Goal: Task Accomplishment & Management: Manage account settings

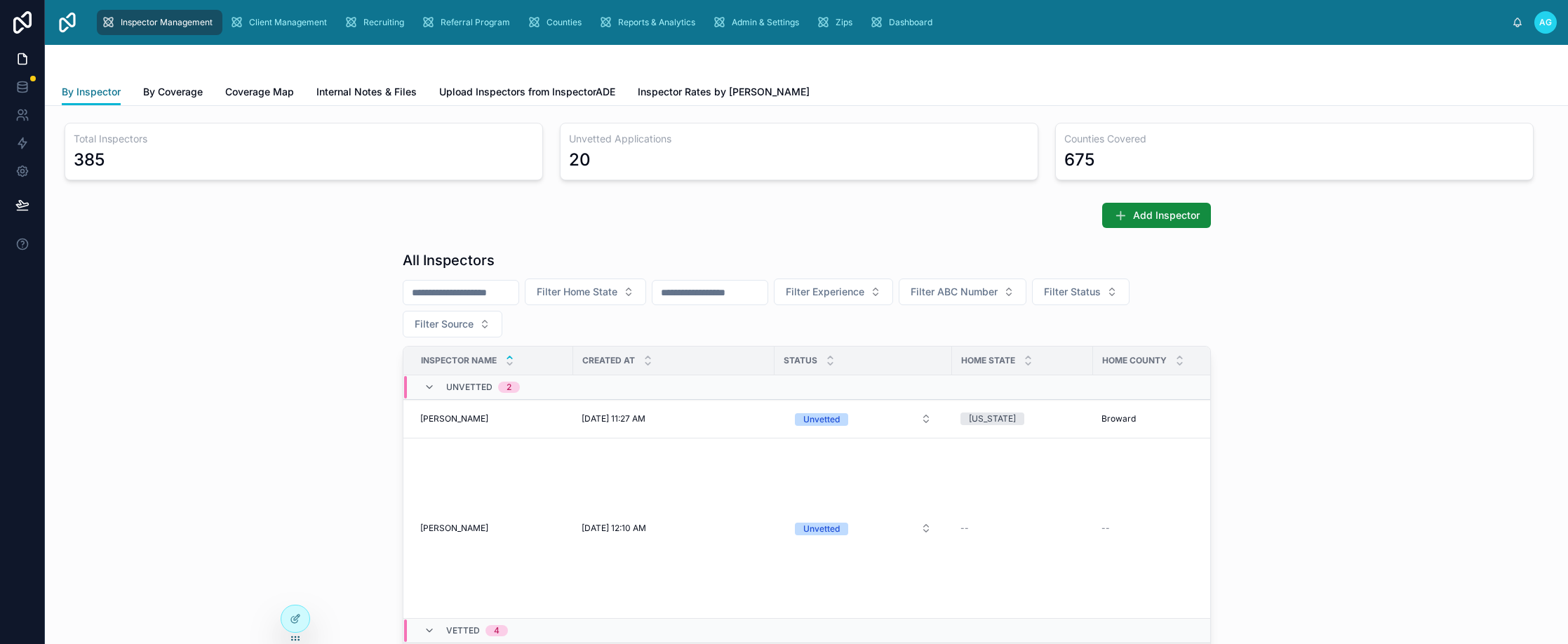
click at [101, 91] on span "By Inspector" at bounding box center [91, 92] width 59 height 14
click at [472, 326] on button "Filter Source" at bounding box center [452, 324] width 100 height 27
click at [391, 431] on div "JazzHR" at bounding box center [446, 425] width 168 height 22
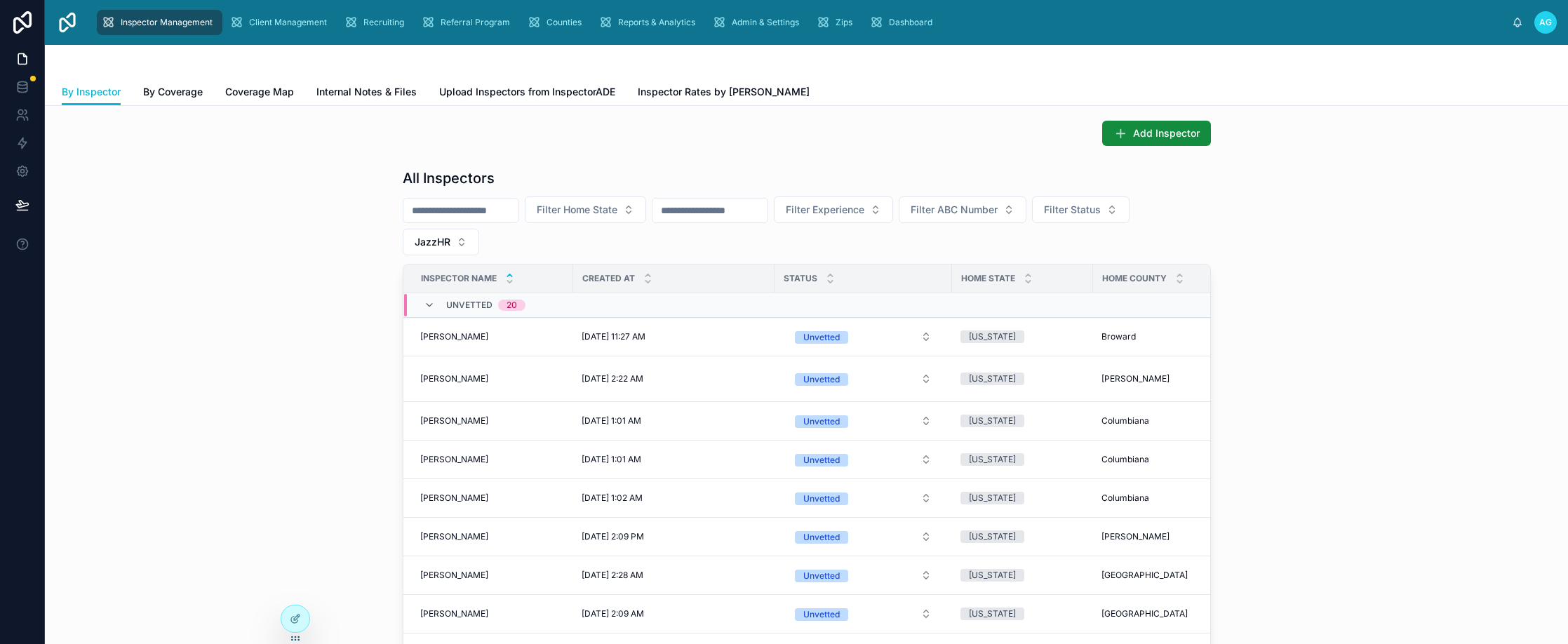
scroll to position [75, 0]
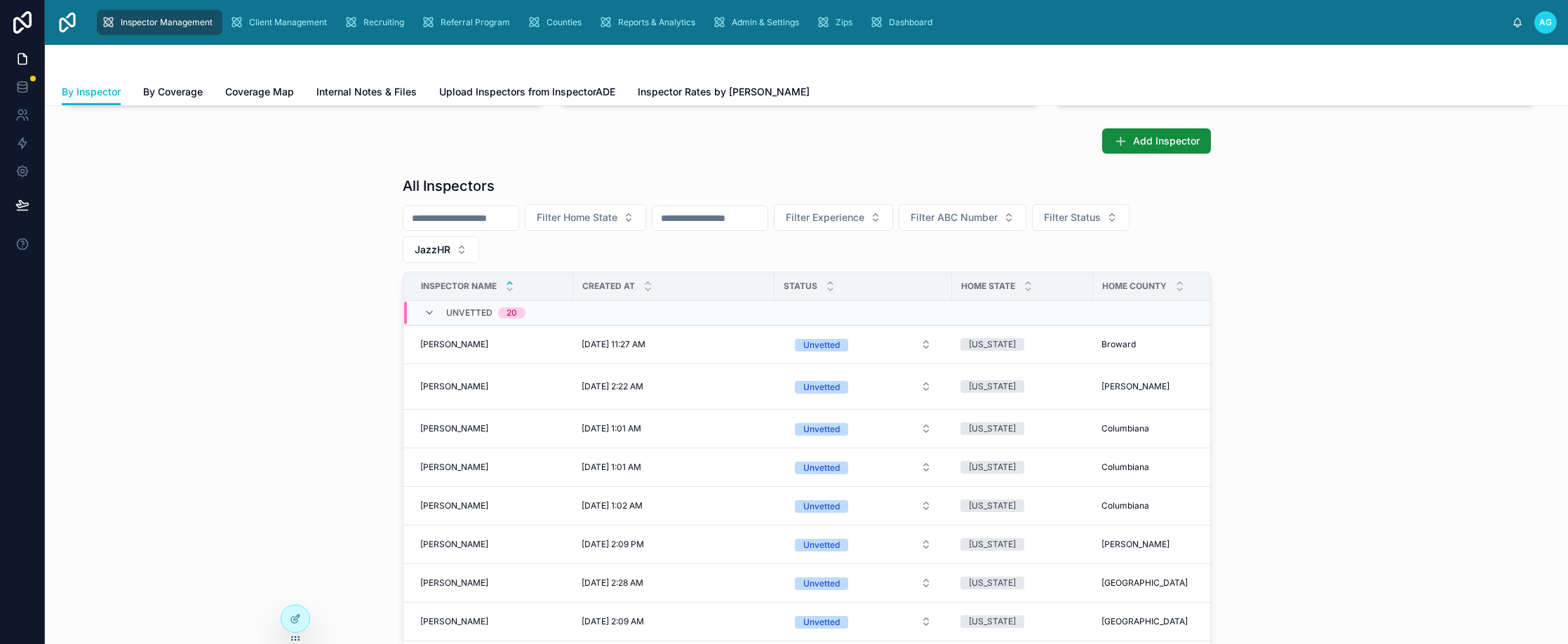
click at [632, 283] on div "Created at" at bounding box center [674, 286] width 200 height 27
click at [644, 288] on icon at bounding box center [648, 290] width 9 height 9
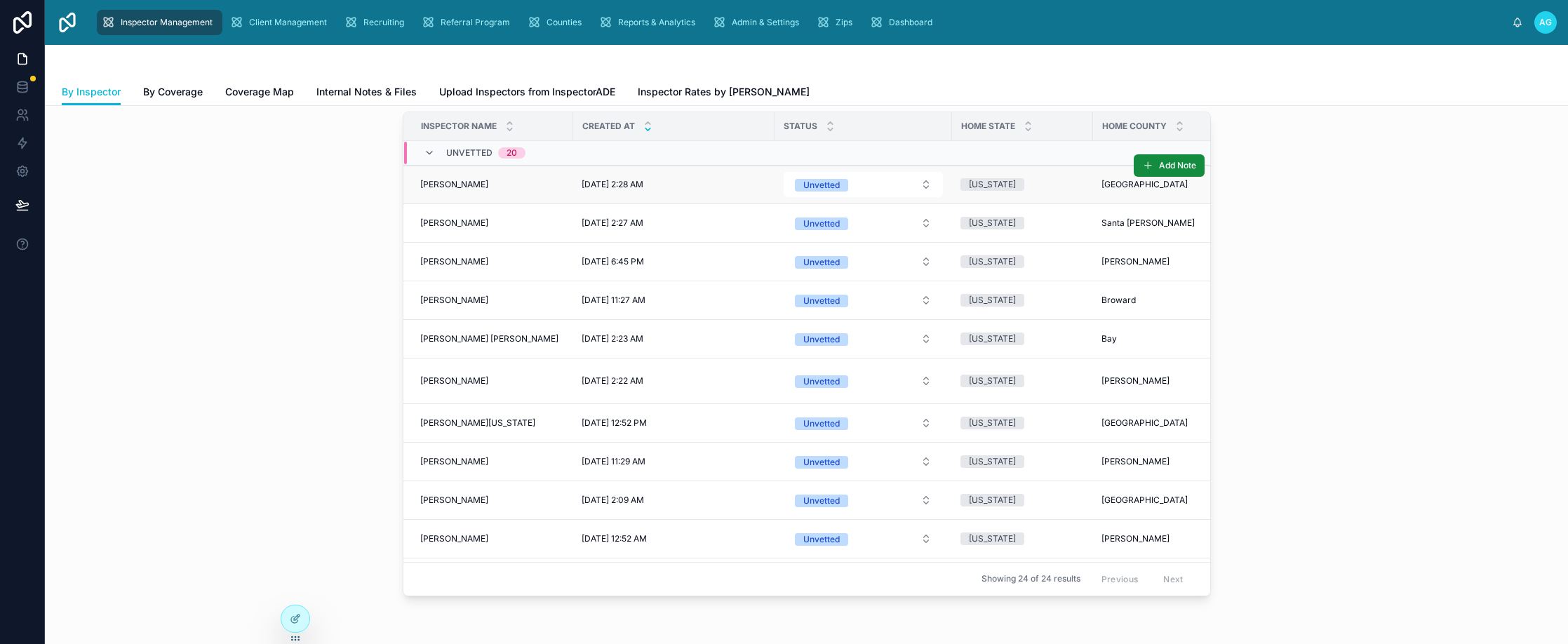
click at [455, 182] on span "[PERSON_NAME]" at bounding box center [455, 184] width 68 height 11
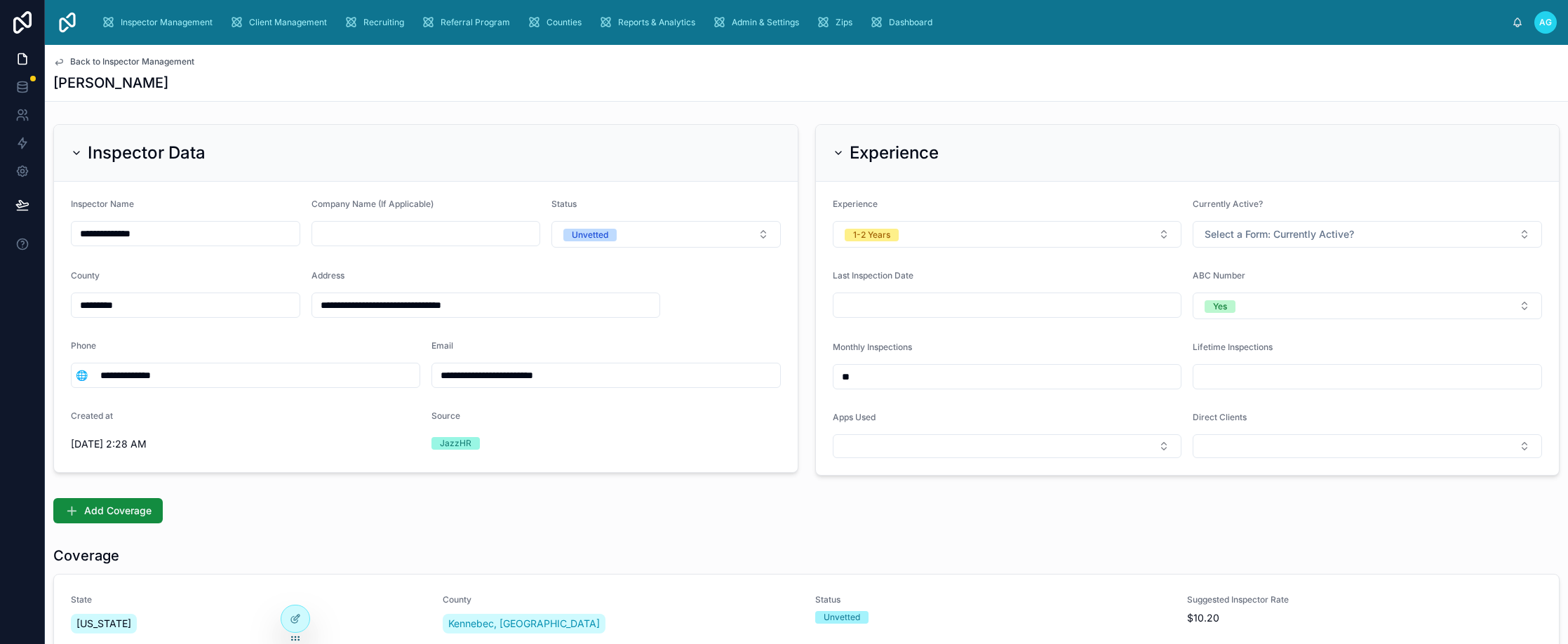
click at [969, 70] on div "Back to Inspector Management [PERSON_NAME]" at bounding box center [807, 73] width 1507 height 56
click at [358, 510] on div "Add Coverage" at bounding box center [807, 511] width 1507 height 25
click at [493, 511] on div "Add Coverage" at bounding box center [807, 511] width 1507 height 25
click at [419, 508] on div "Add Coverage" at bounding box center [807, 511] width 1507 height 25
click at [398, 511] on div "Add Coverage" at bounding box center [807, 511] width 1507 height 25
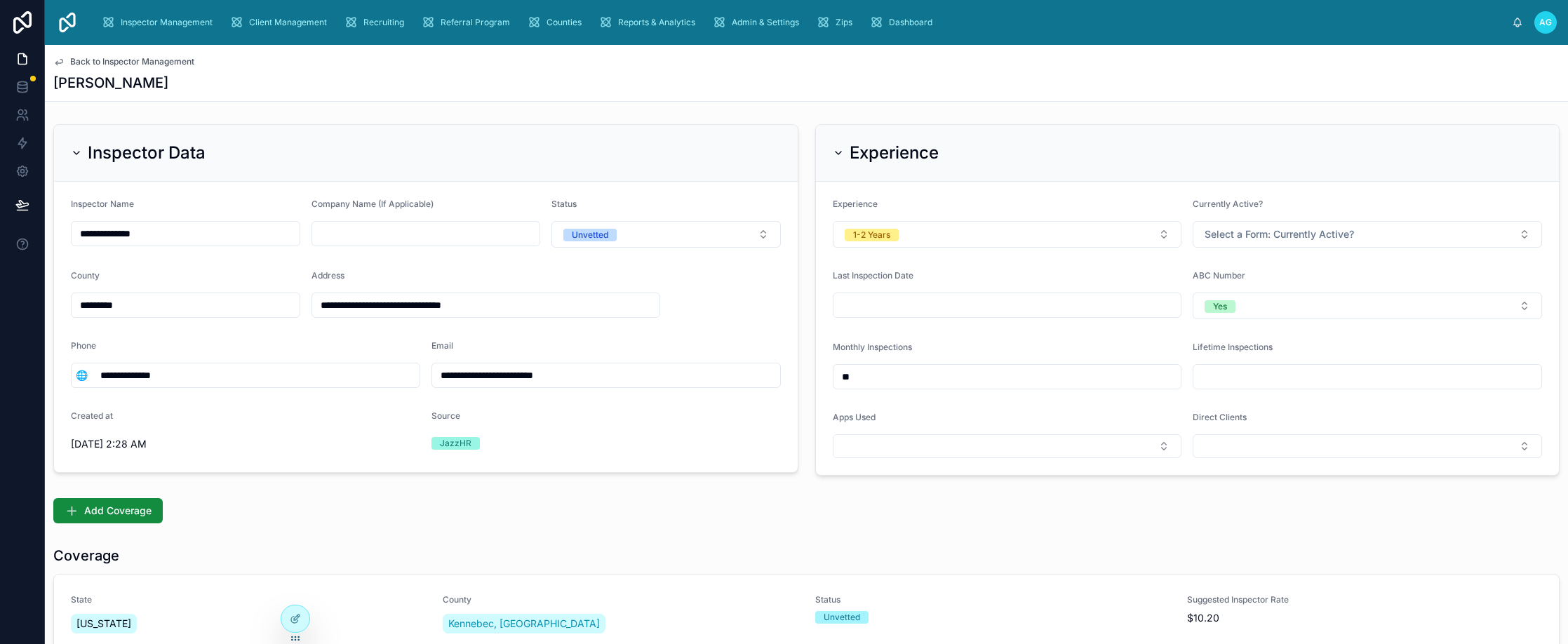
click at [259, 508] on div "Add Coverage" at bounding box center [807, 511] width 1507 height 25
click at [1009, 106] on div "**********" at bounding box center [807, 649] width 1523 height 1209
click at [1061, 76] on div "[PERSON_NAME]" at bounding box center [807, 83] width 1507 height 20
click at [1010, 75] on div "[PERSON_NAME]" at bounding box center [807, 83] width 1507 height 20
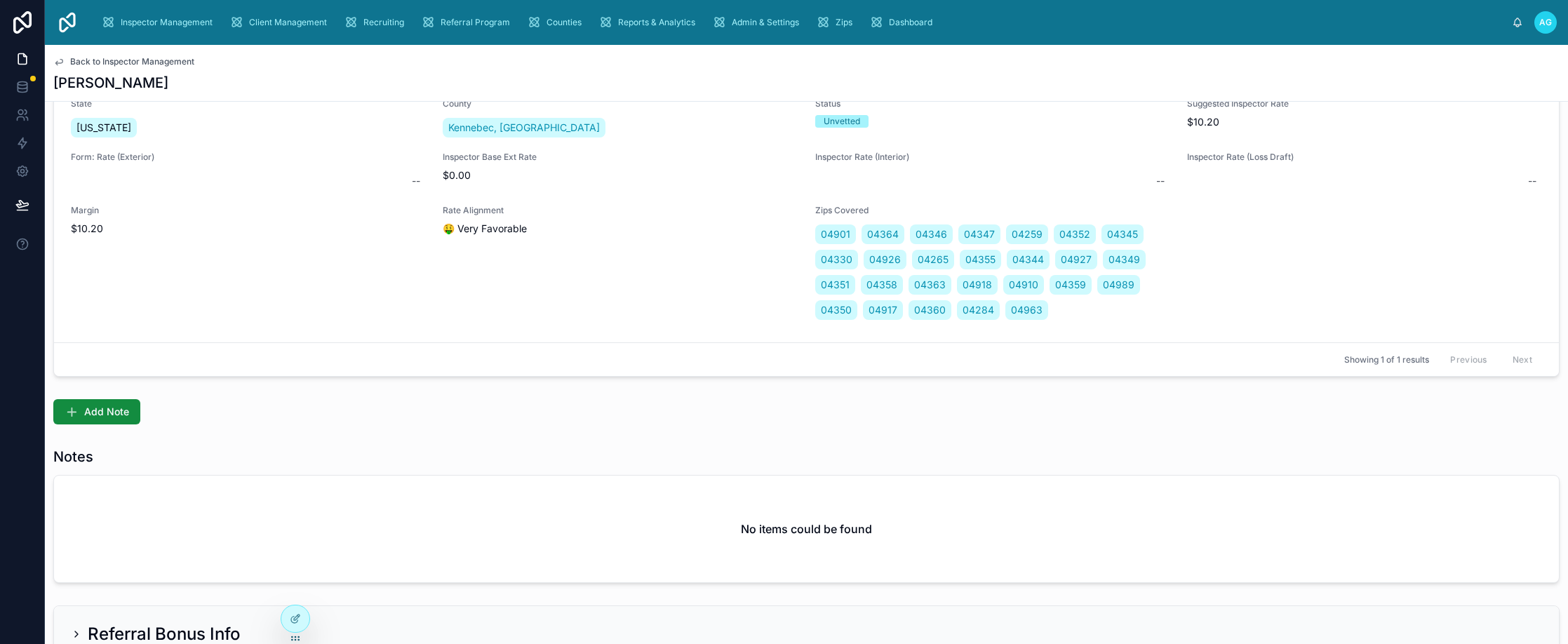
scroll to position [540, 0]
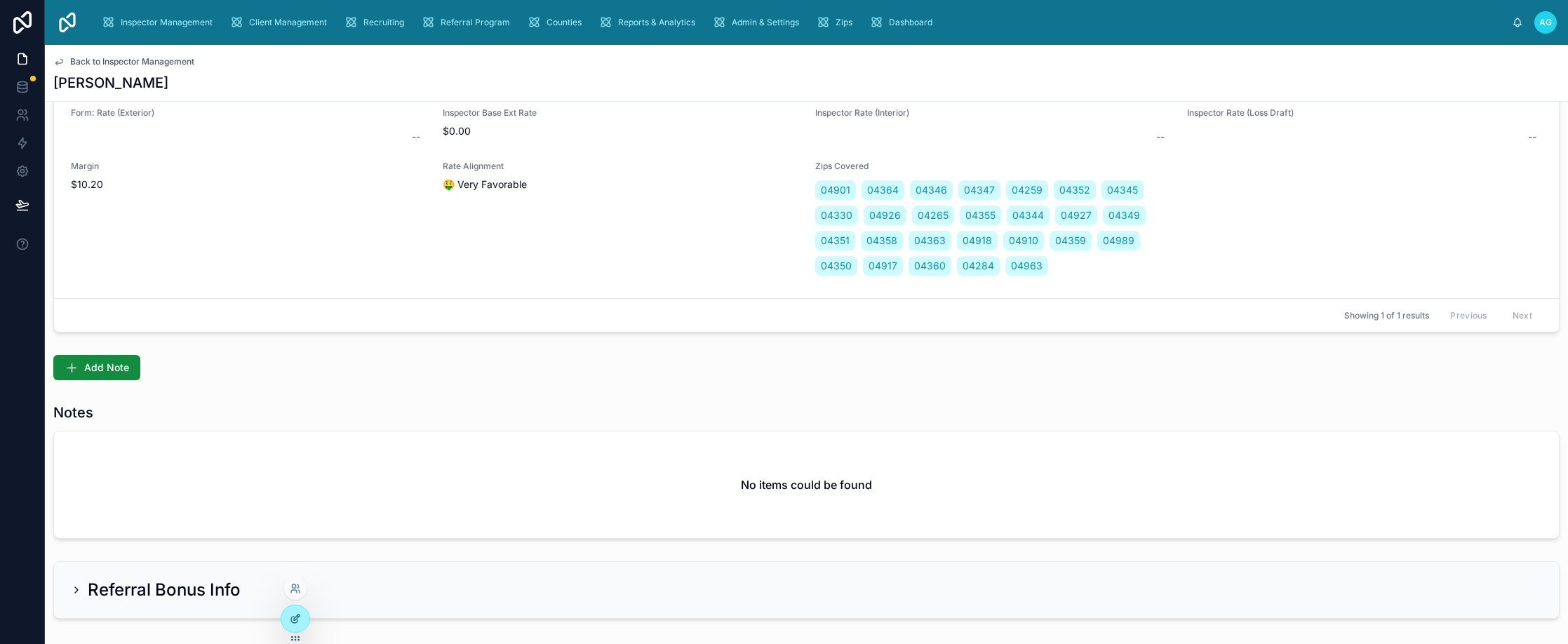
click at [292, 620] on icon at bounding box center [294, 619] width 6 height 6
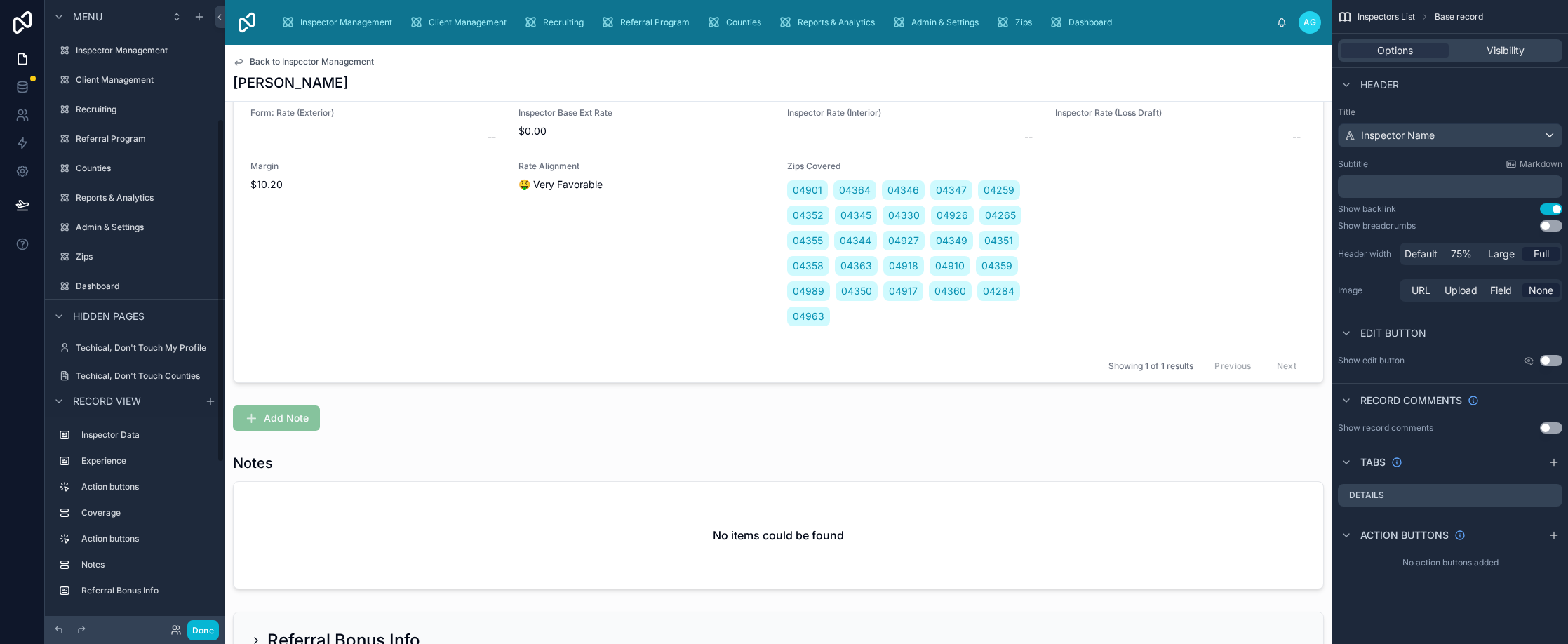
scroll to position [217, 0]
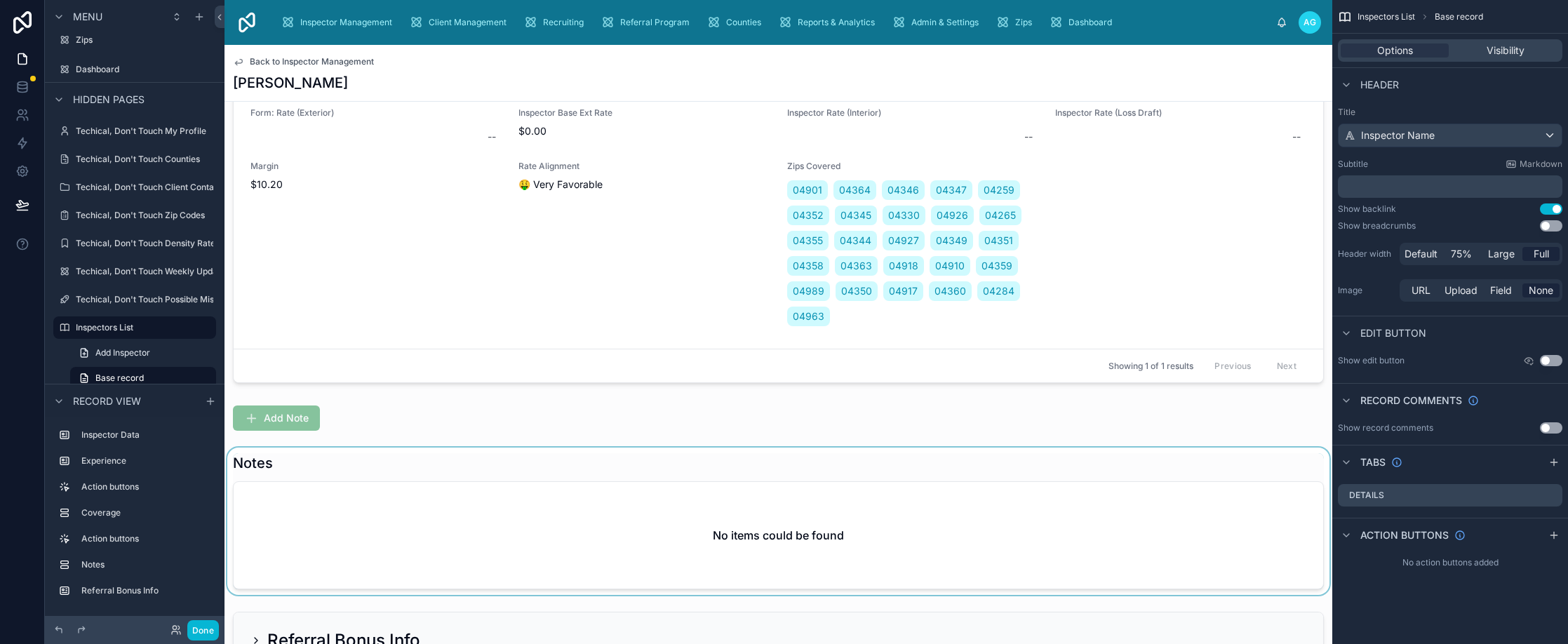
drag, startPoint x: 536, startPoint y: 471, endPoint x: 549, endPoint y: 473, distance: 13.2
click at [549, 473] on div at bounding box center [778, 521] width 1108 height 148
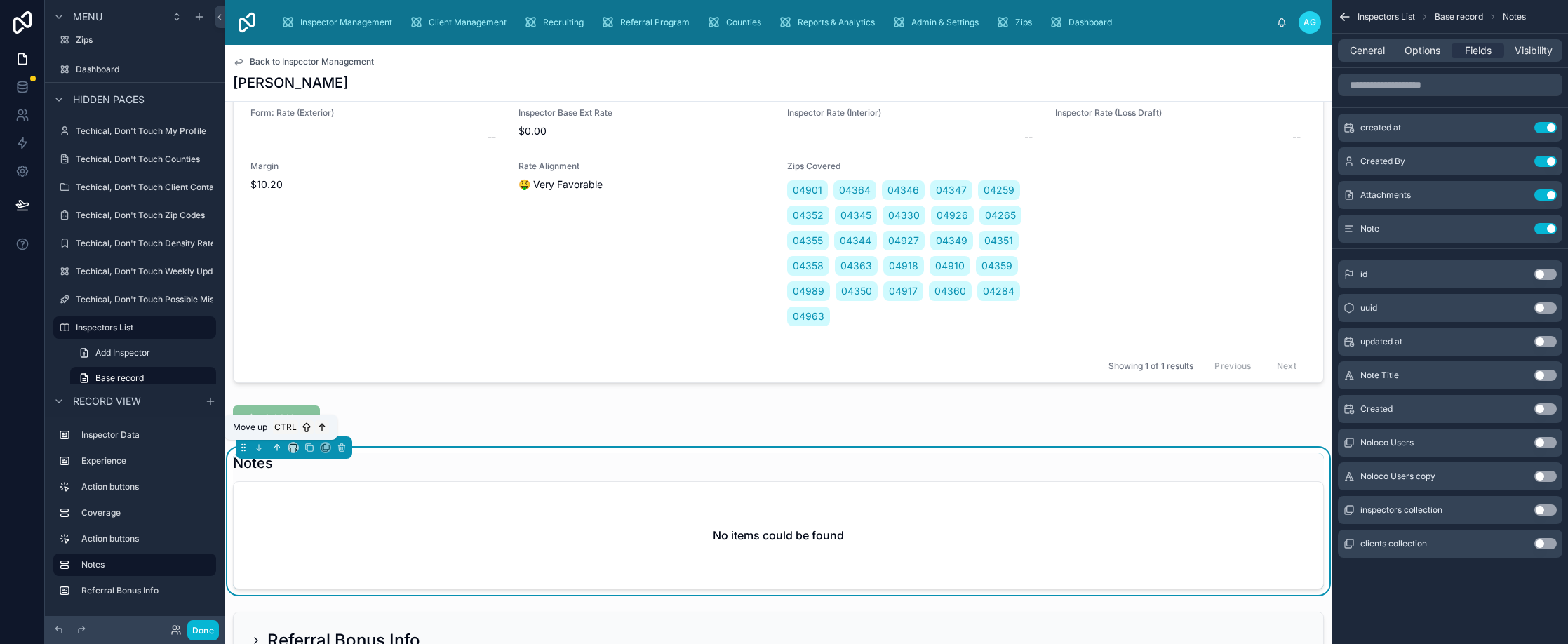
click at [277, 444] on icon at bounding box center [276, 445] width 3 height 3
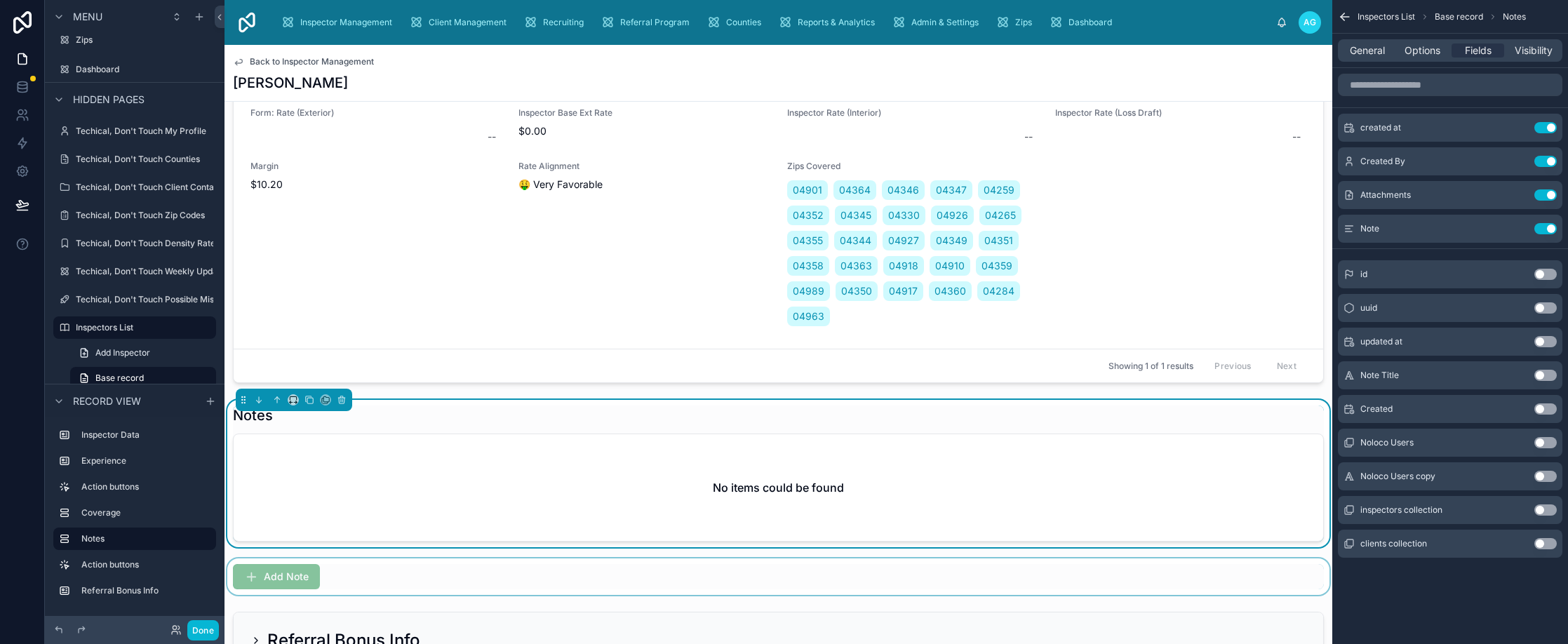
click at [358, 571] on div at bounding box center [778, 577] width 1108 height 37
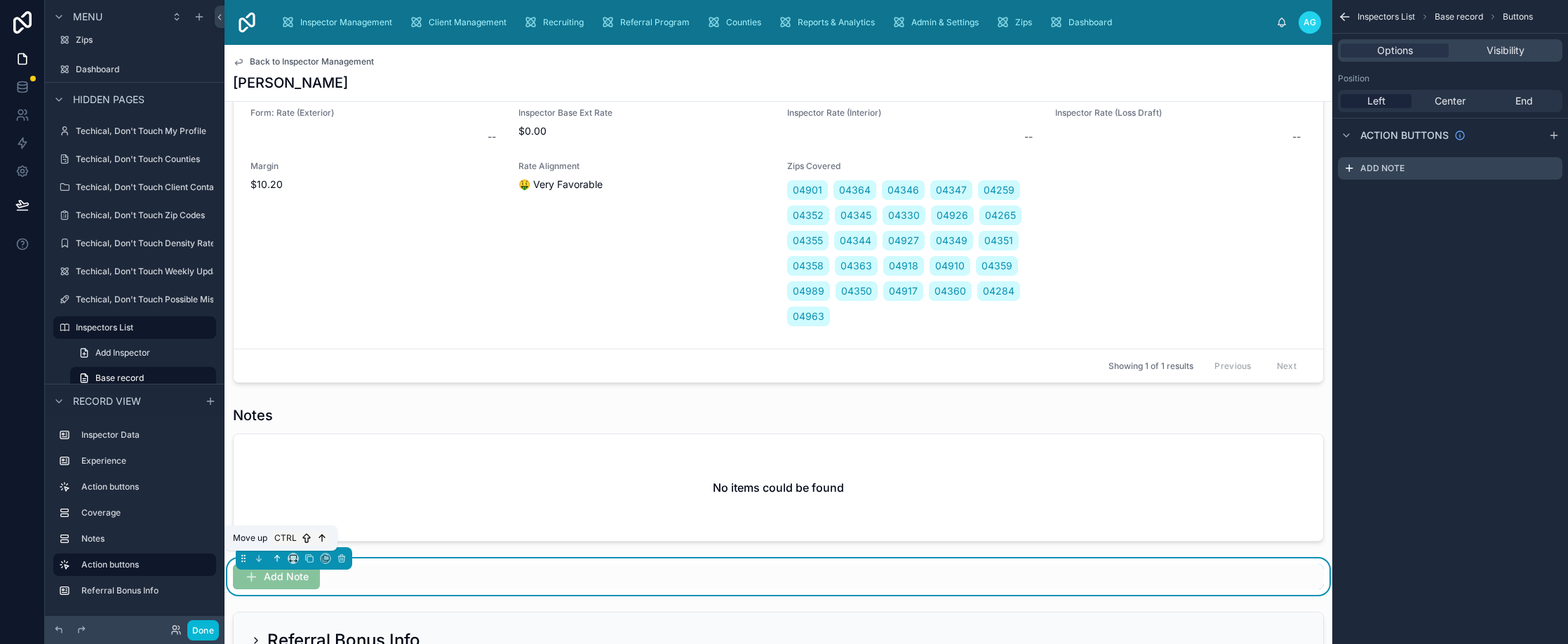
click at [275, 553] on icon at bounding box center [276, 558] width 10 height 10
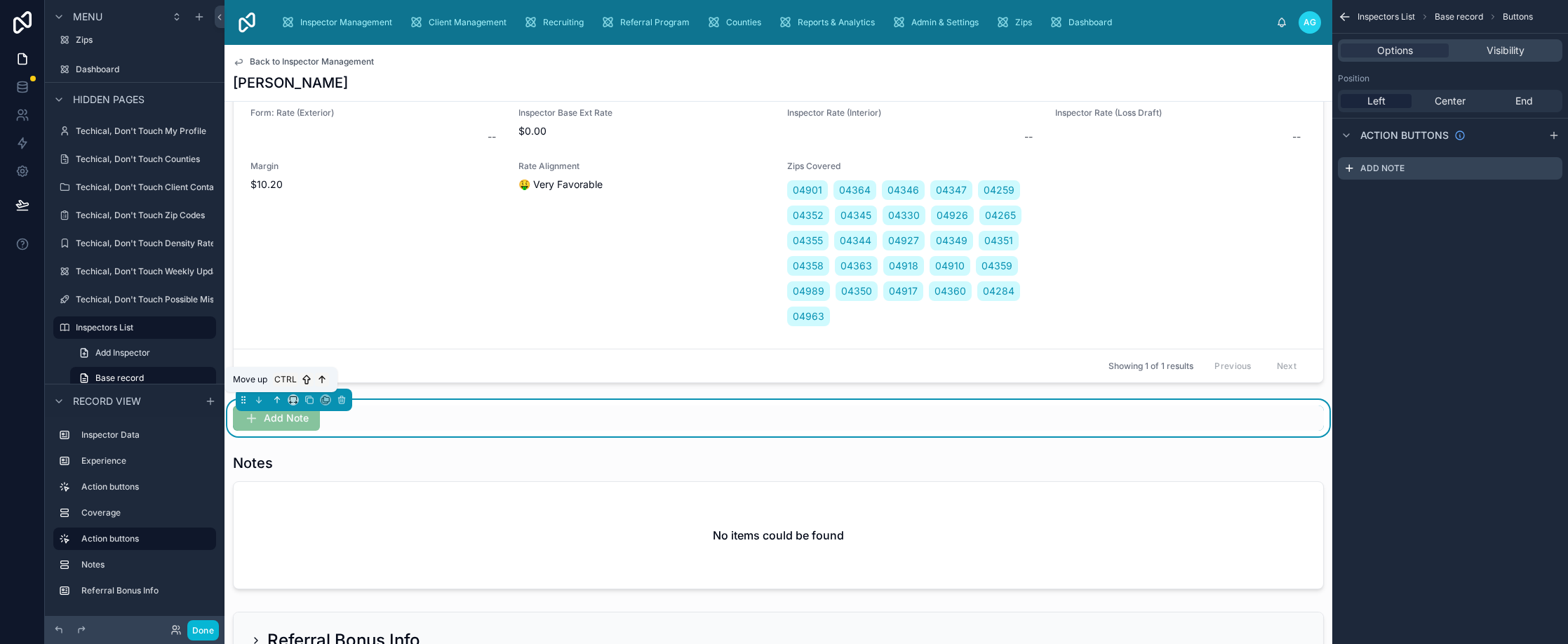
click at [275, 399] on icon at bounding box center [276, 399] width 10 height 10
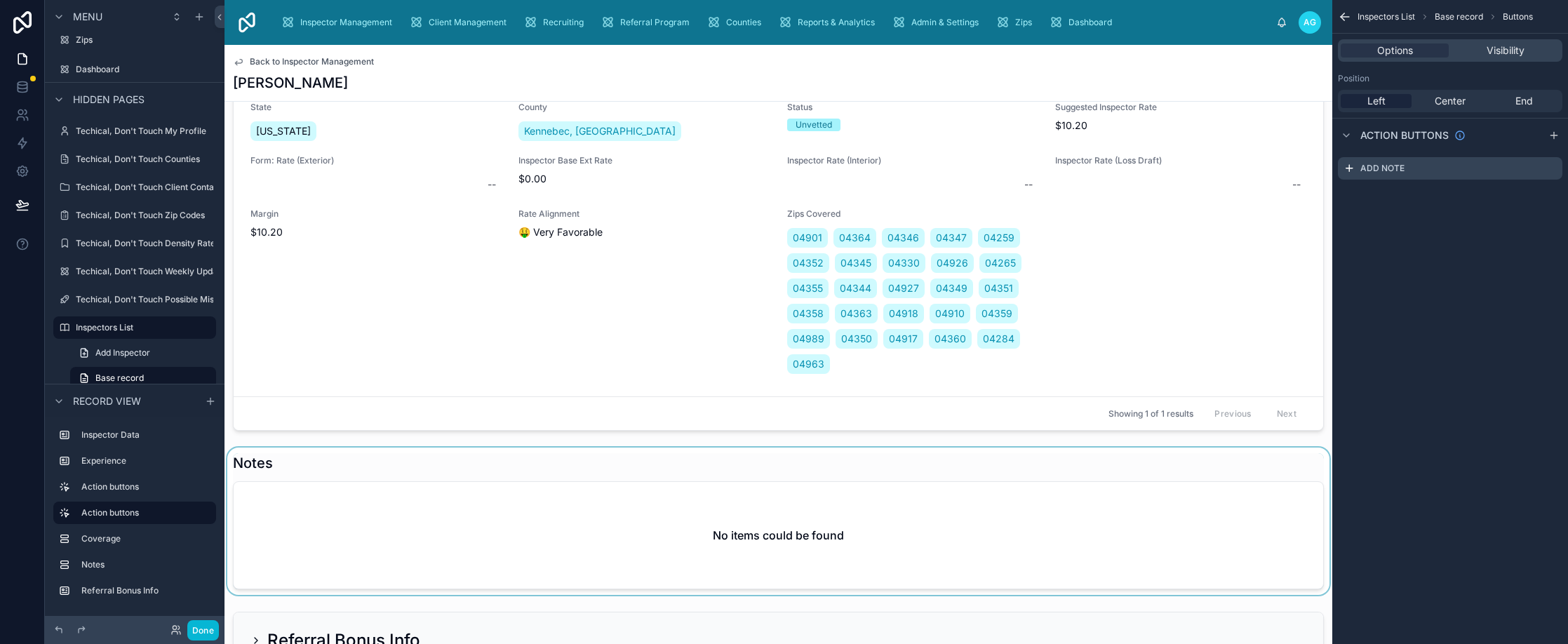
click at [320, 523] on div at bounding box center [778, 521] width 1108 height 148
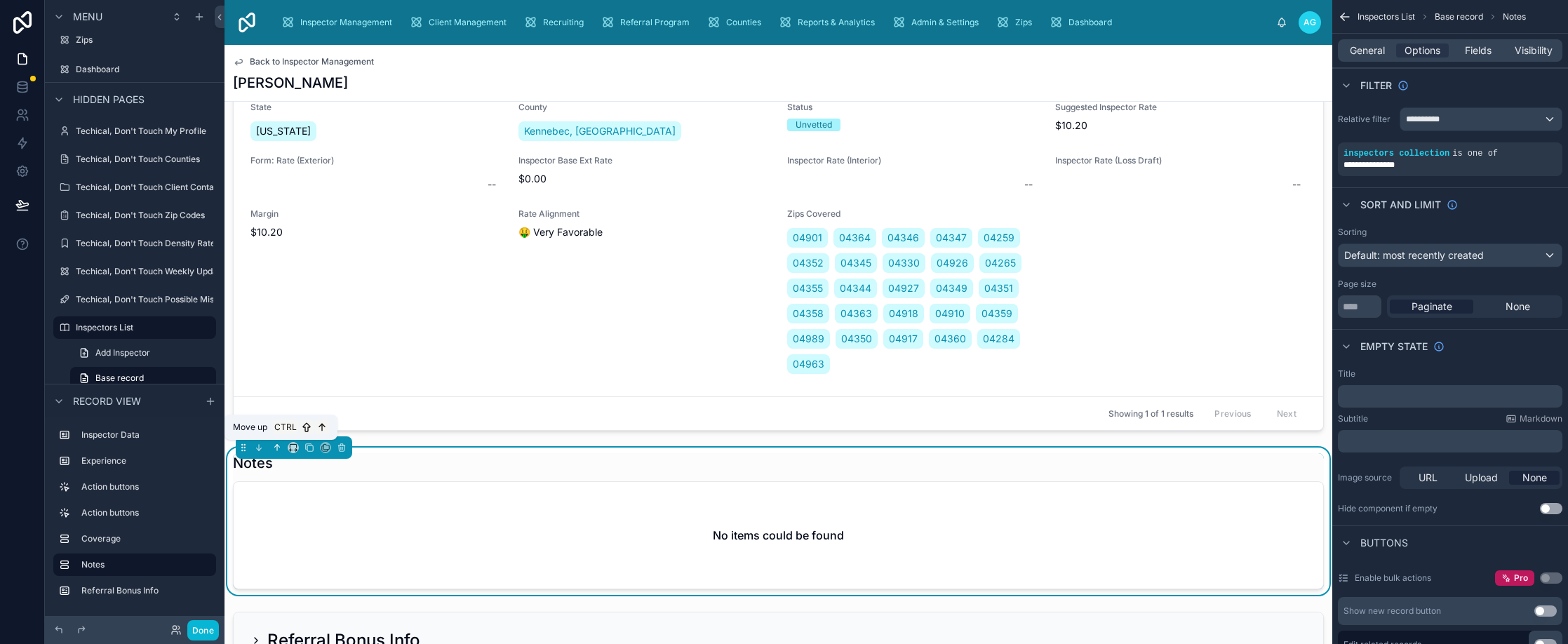
click at [275, 445] on icon at bounding box center [276, 447] width 10 height 10
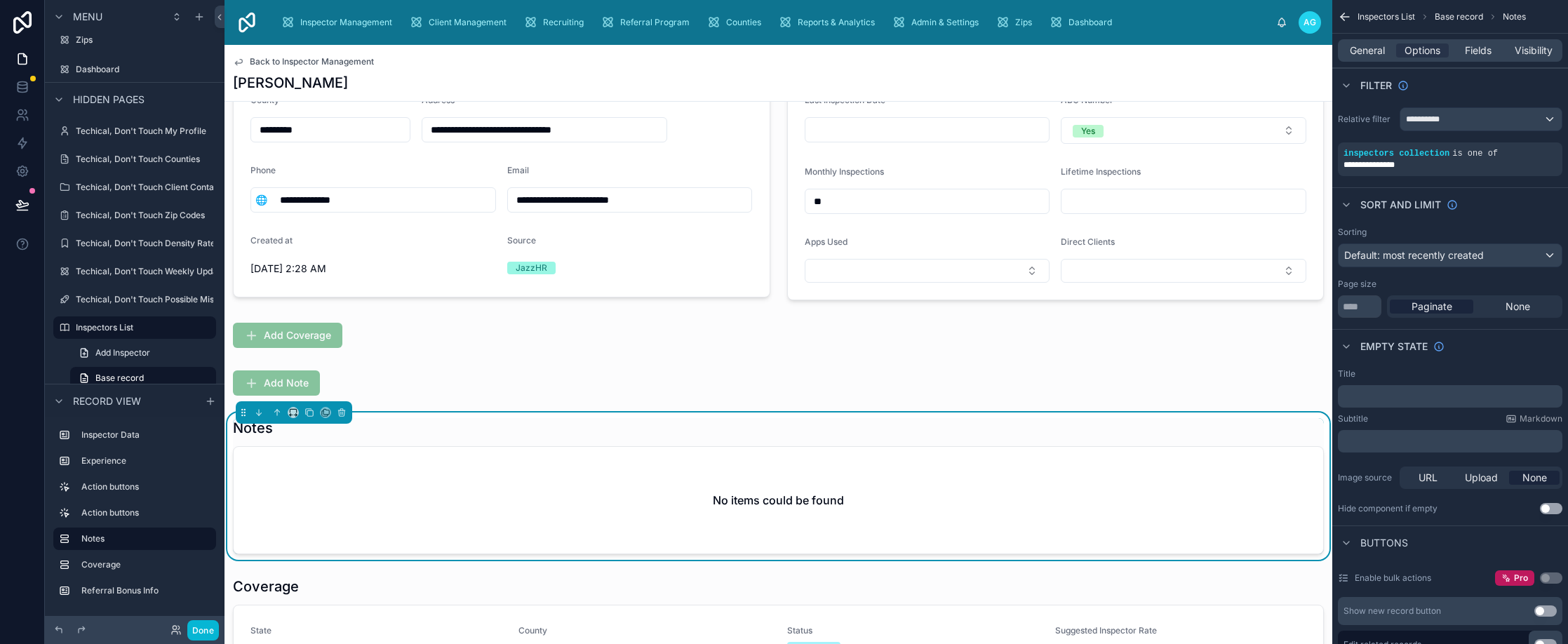
scroll to position [189, 0]
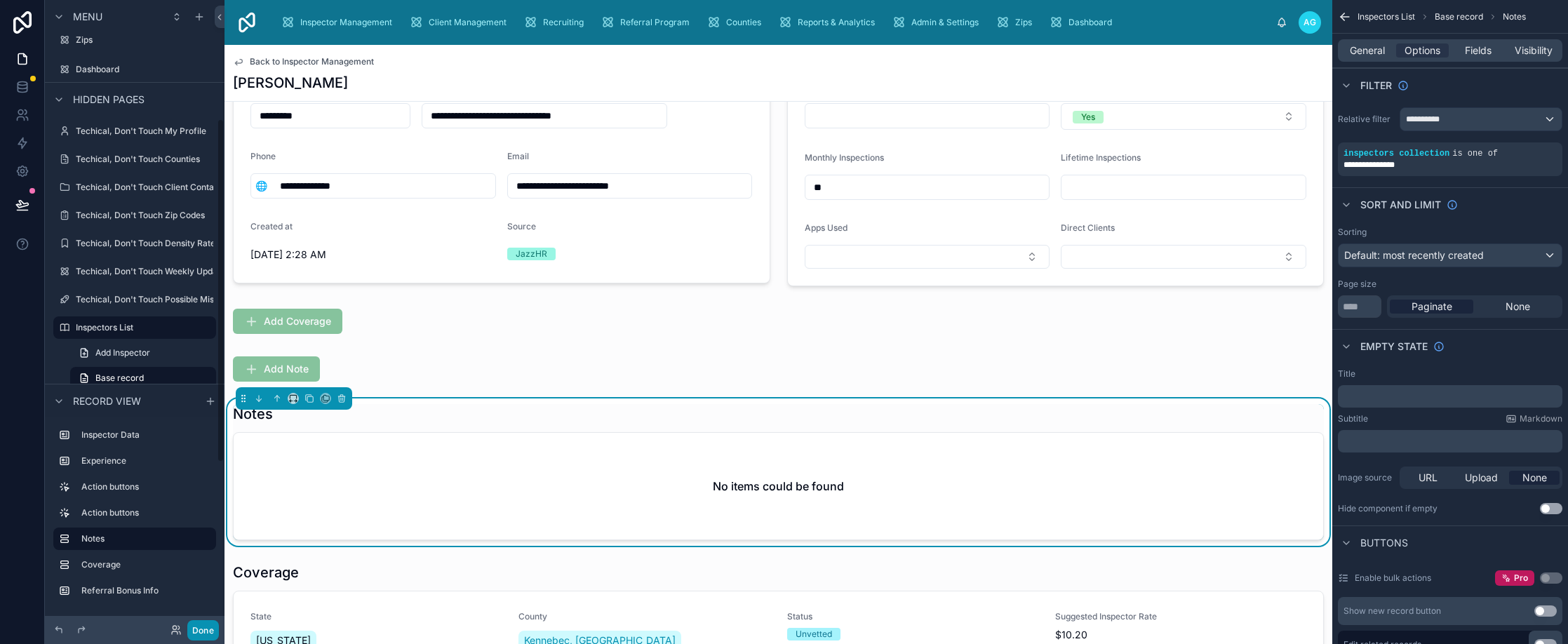
click at [195, 632] on button "Done" at bounding box center [203, 630] width 32 height 21
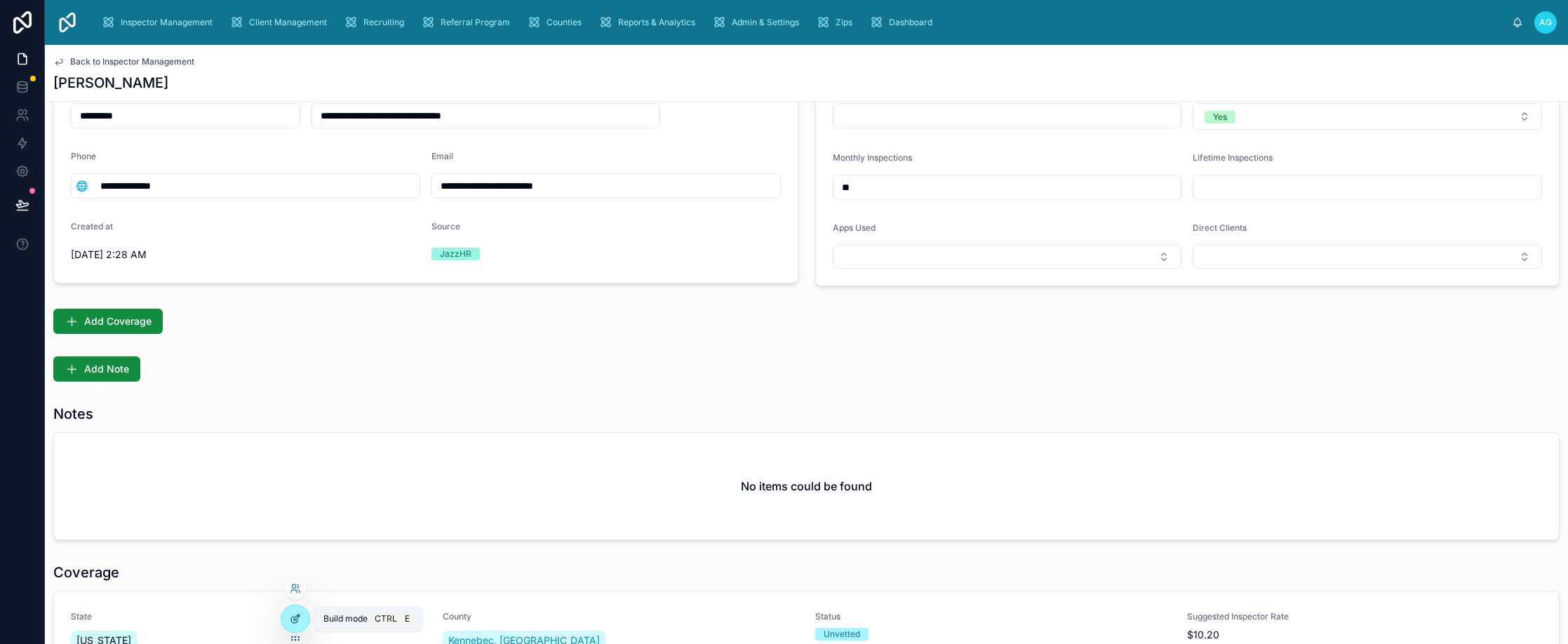
click at [301, 614] on icon at bounding box center [295, 618] width 11 height 11
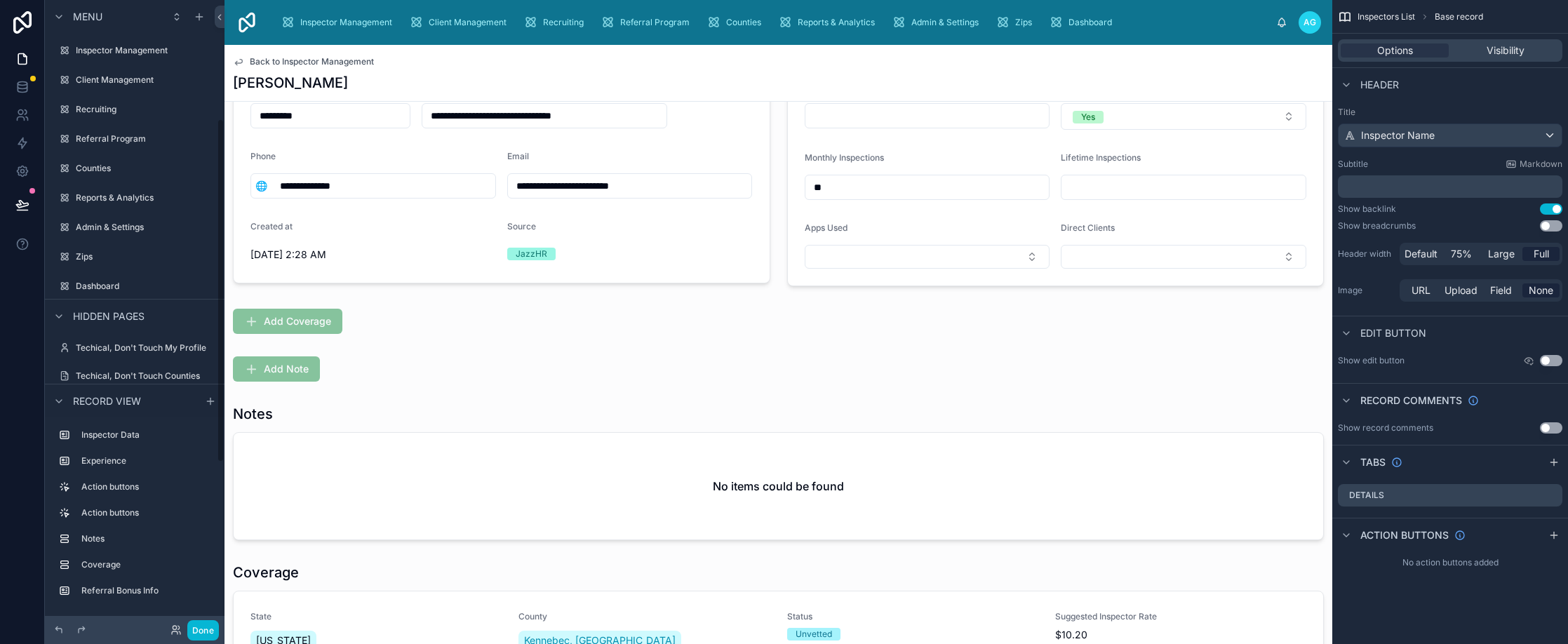
scroll to position [217, 0]
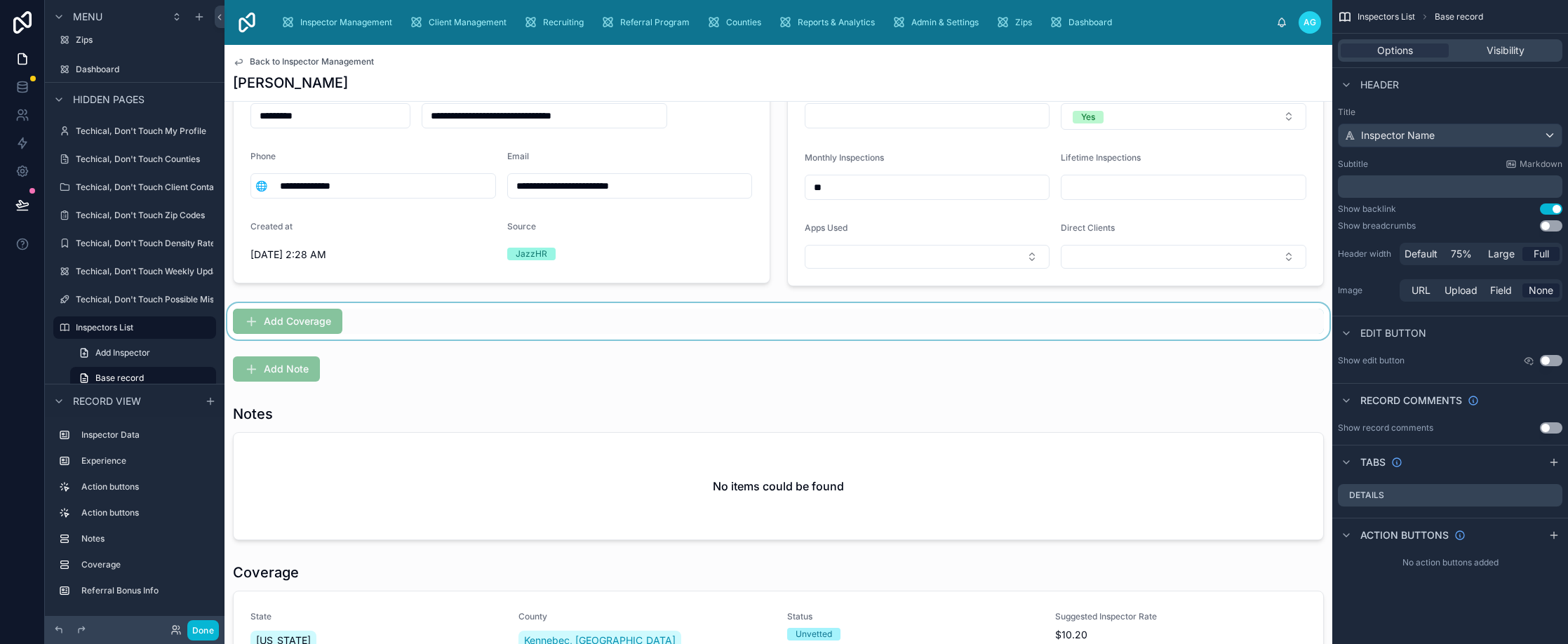
click at [368, 326] on div at bounding box center [778, 321] width 1108 height 37
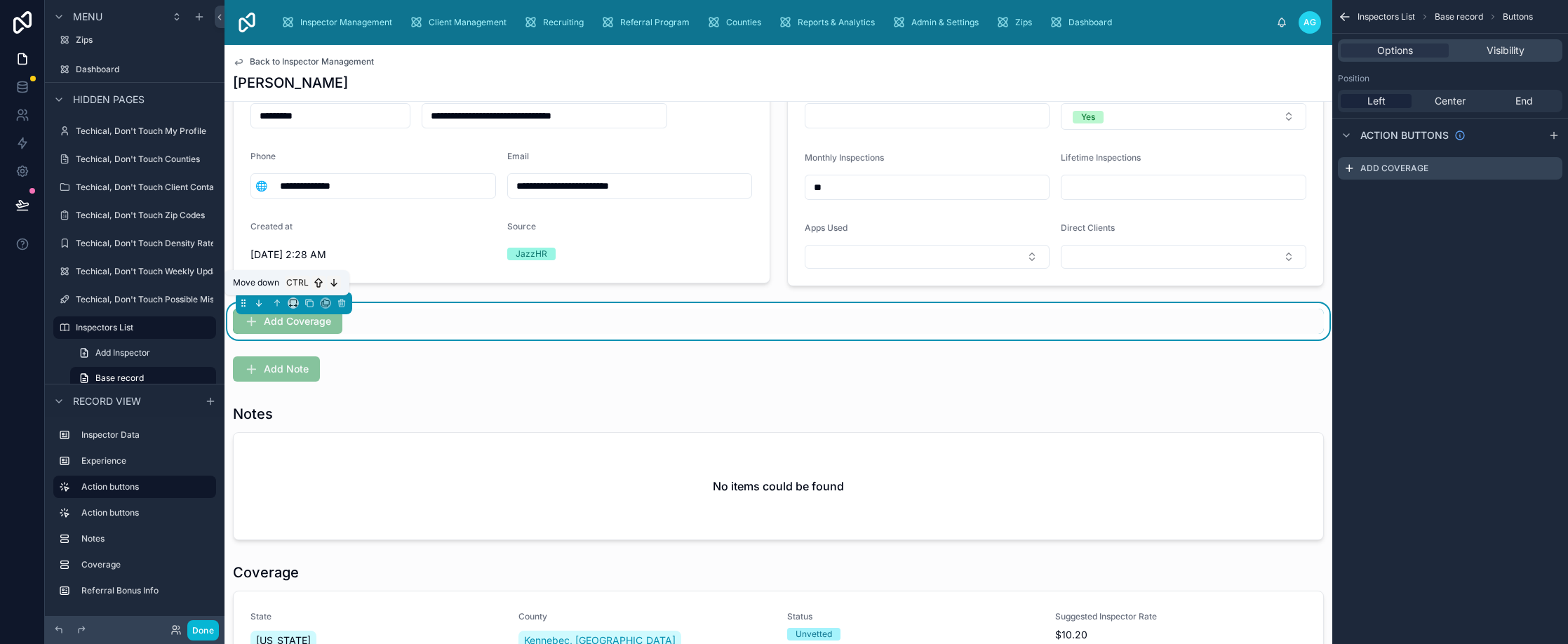
click at [259, 305] on icon at bounding box center [260, 305] width 3 height 3
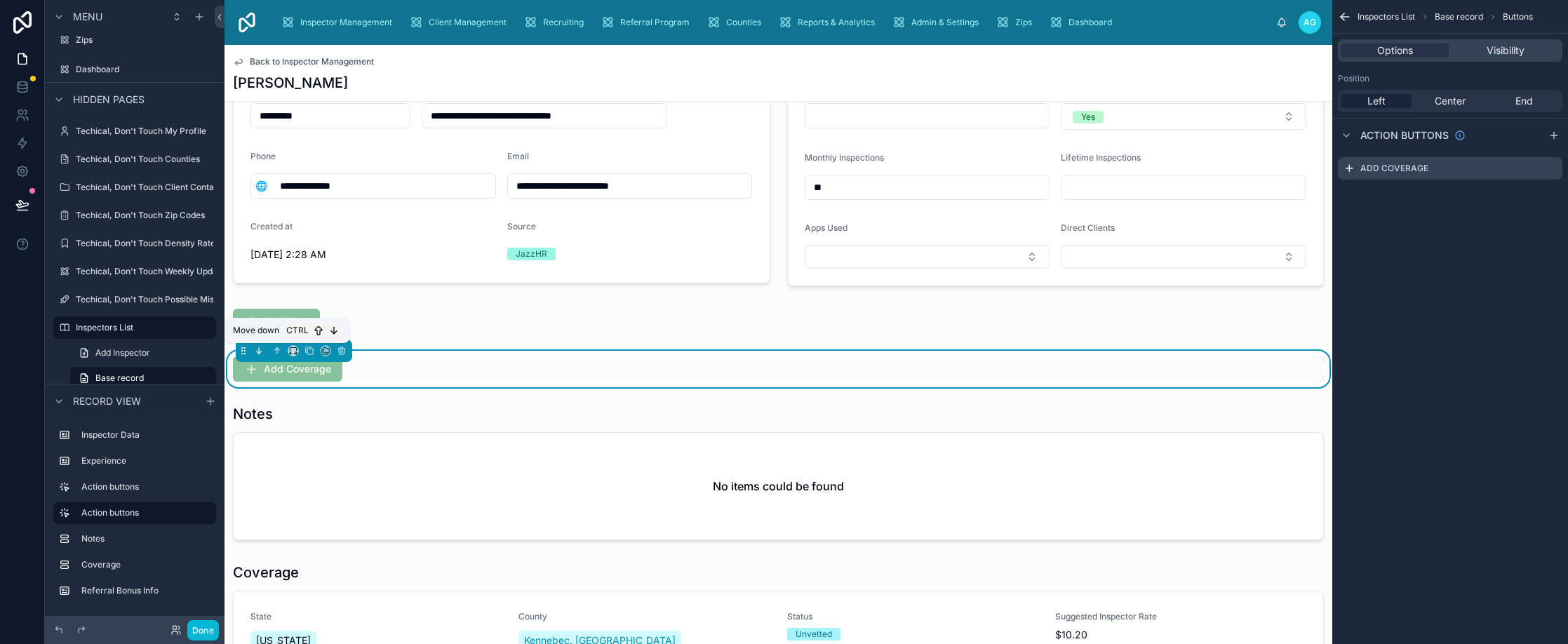
click at [257, 350] on icon at bounding box center [258, 350] width 10 height 10
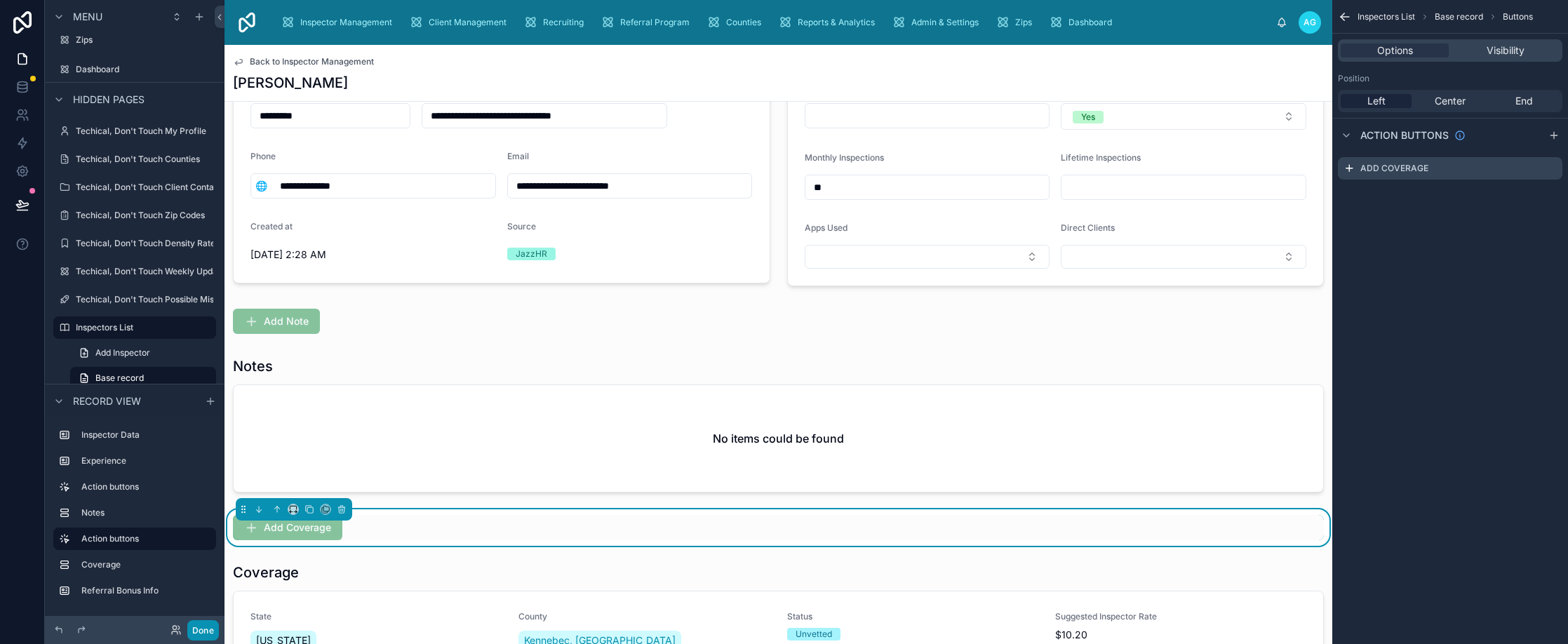
click at [195, 625] on button "Done" at bounding box center [203, 630] width 32 height 21
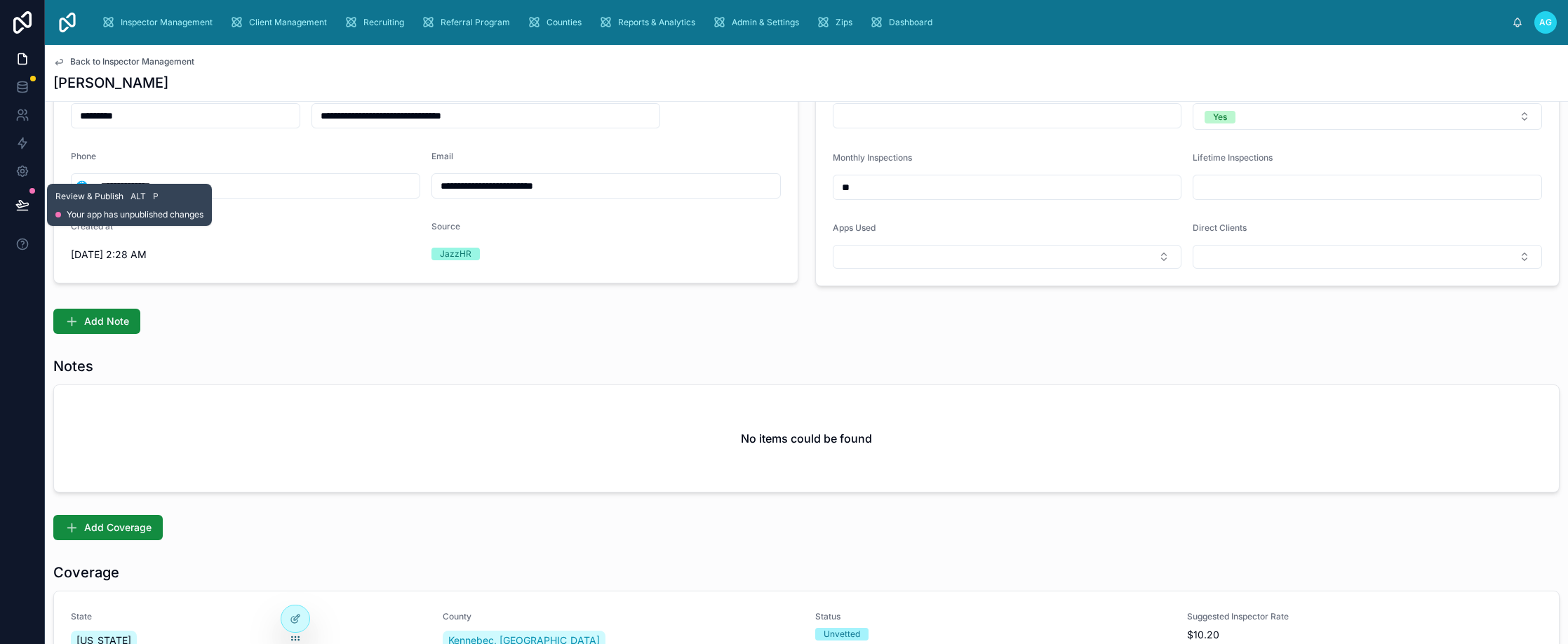
click at [15, 207] on icon at bounding box center [23, 205] width 14 height 14
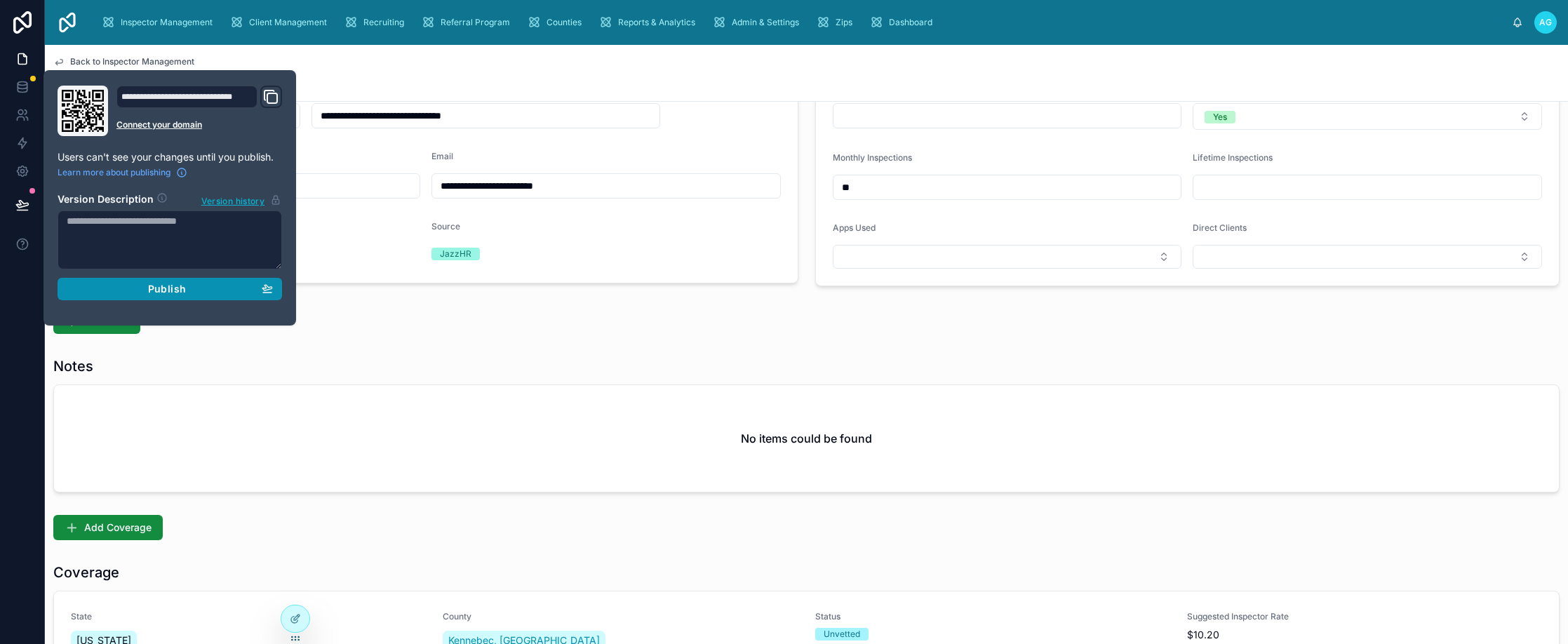
click at [201, 294] on div "Publish" at bounding box center [169, 289] width 206 height 13
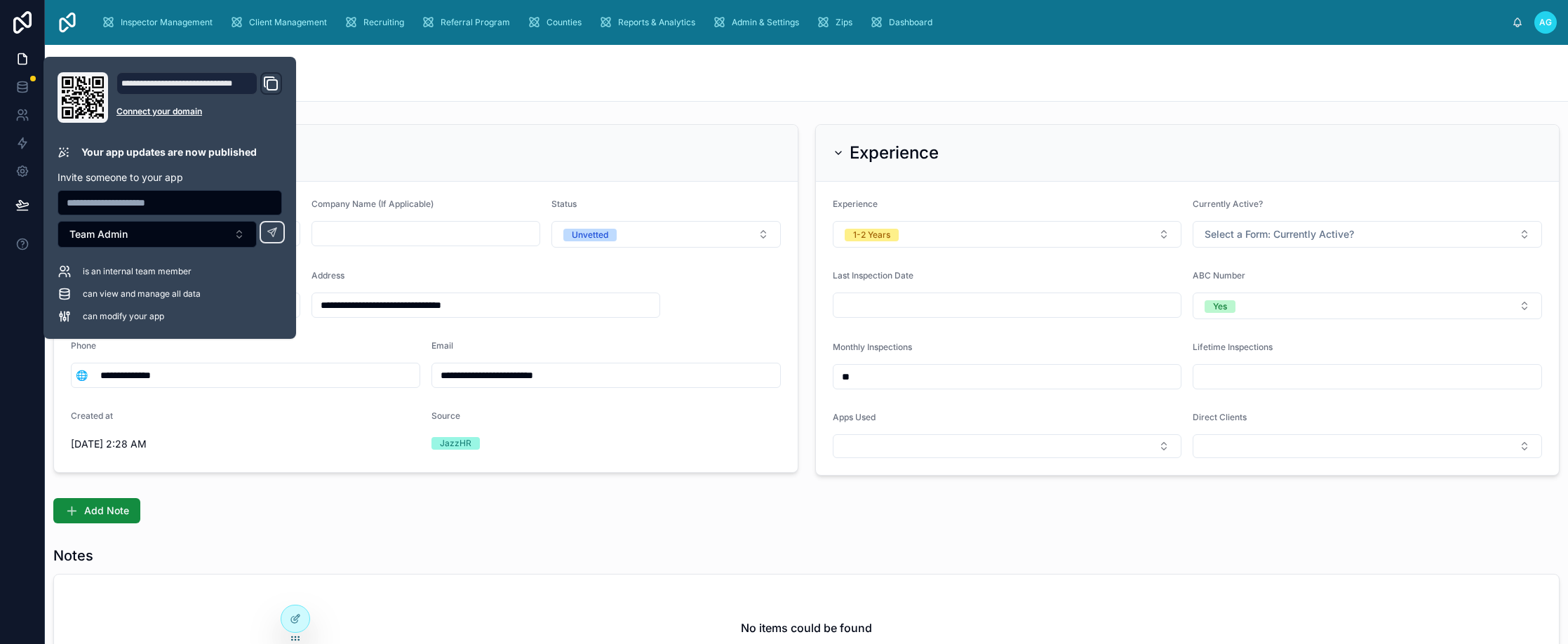
click at [791, 79] on div "[PERSON_NAME]" at bounding box center [807, 83] width 1507 height 20
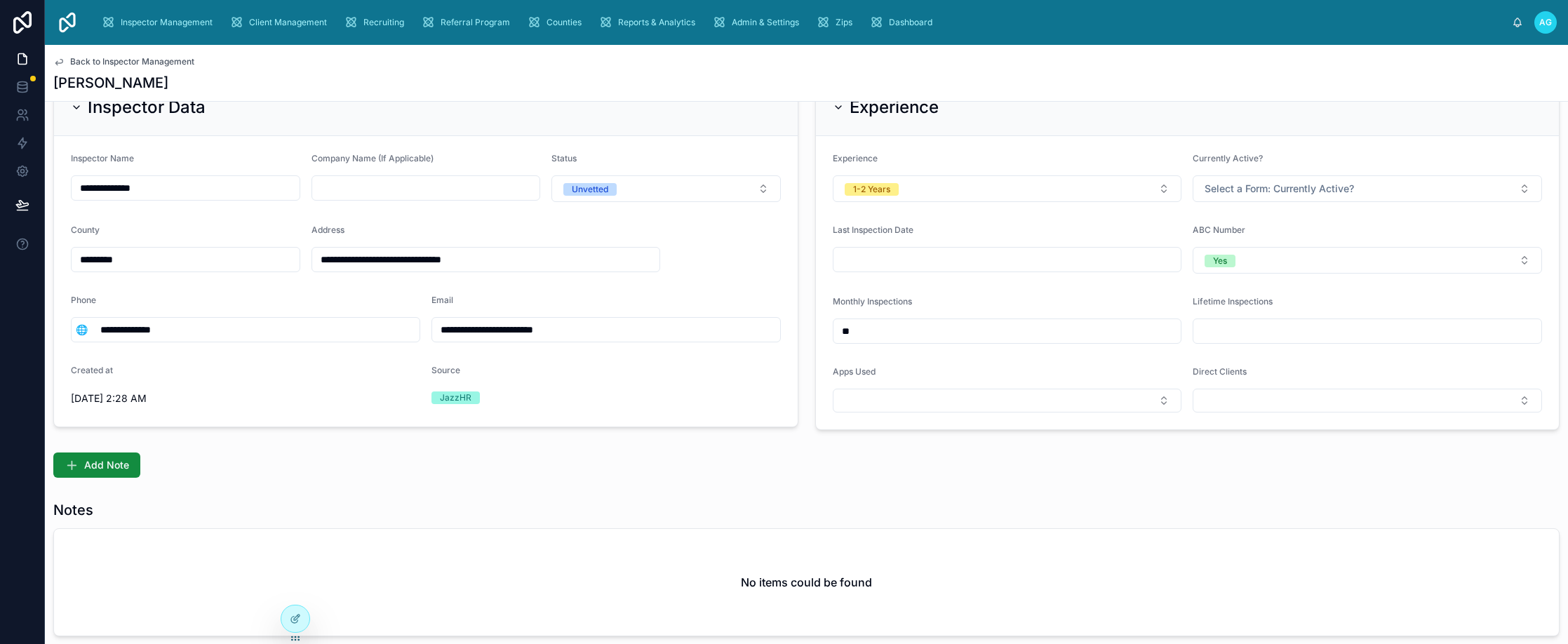
scroll to position [70, 0]
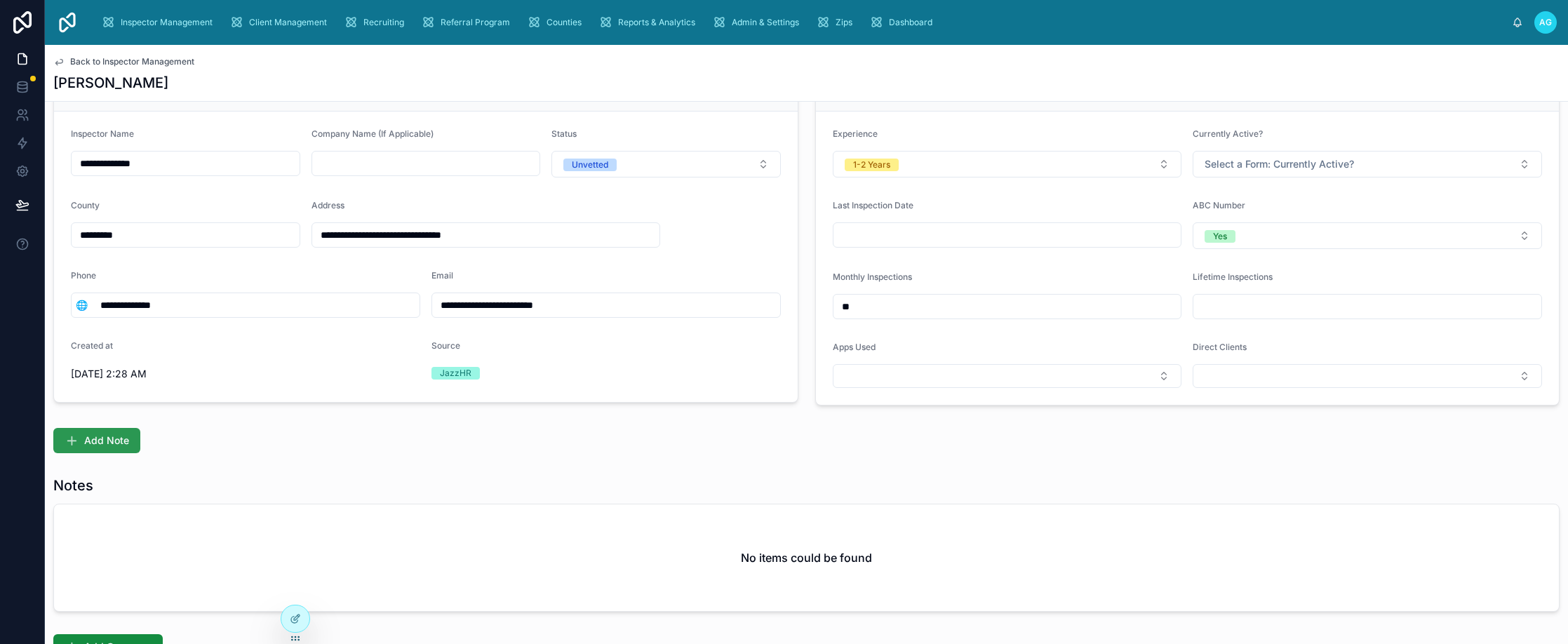
click at [121, 444] on span "Add Note" at bounding box center [107, 441] width 45 height 14
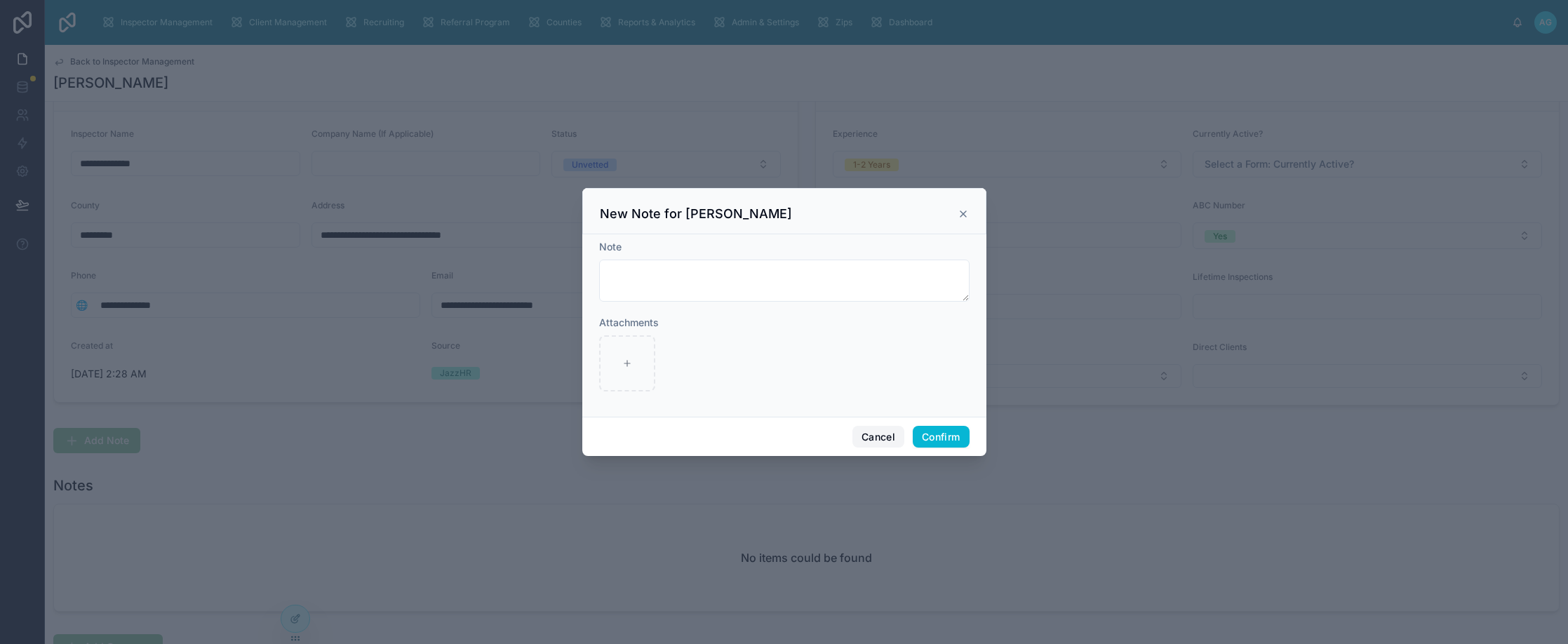
click at [889, 437] on button "Cancel" at bounding box center [879, 436] width 52 height 22
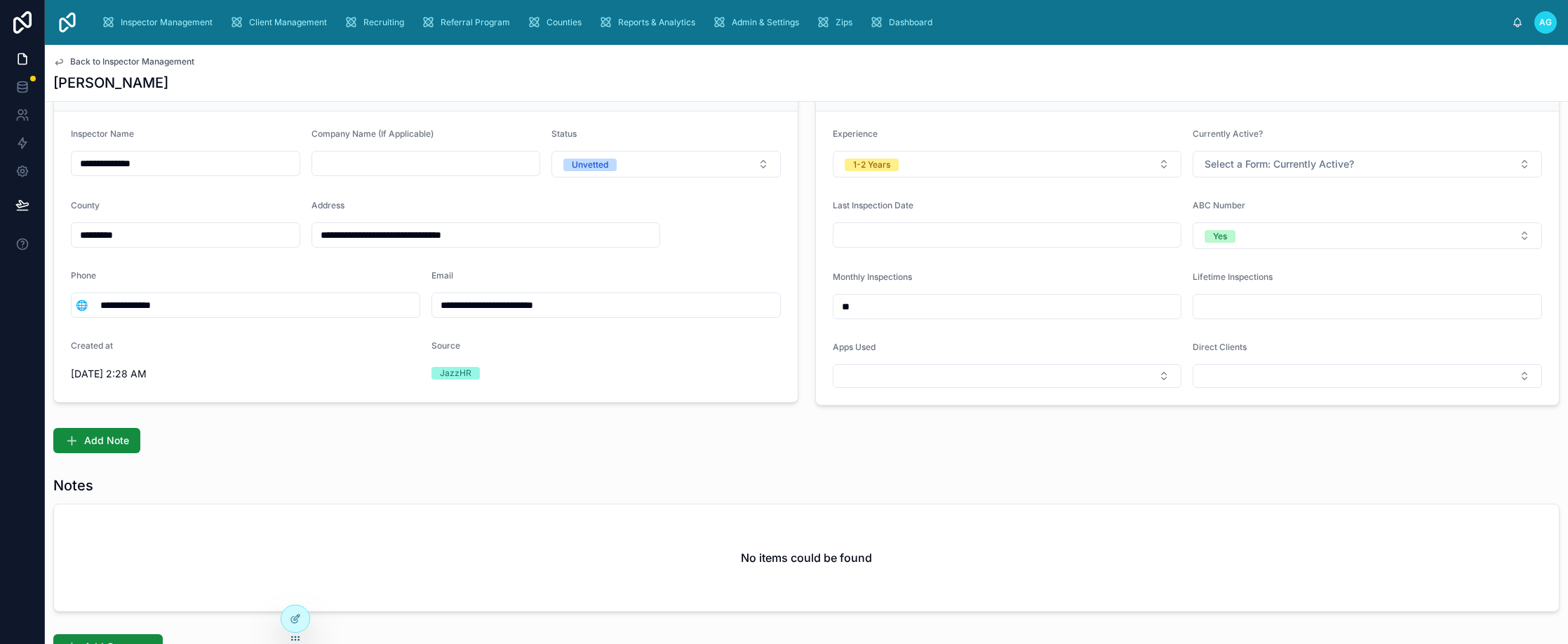
drag, startPoint x: 183, startPoint y: 307, endPoint x: 92, endPoint y: 319, distance: 91.8
click at [92, 319] on form "**********" at bounding box center [426, 256] width 743 height 291
click at [580, 456] on div "Add Note" at bounding box center [807, 440] width 1523 height 37
click at [106, 437] on span "Add Note" at bounding box center [107, 441] width 45 height 14
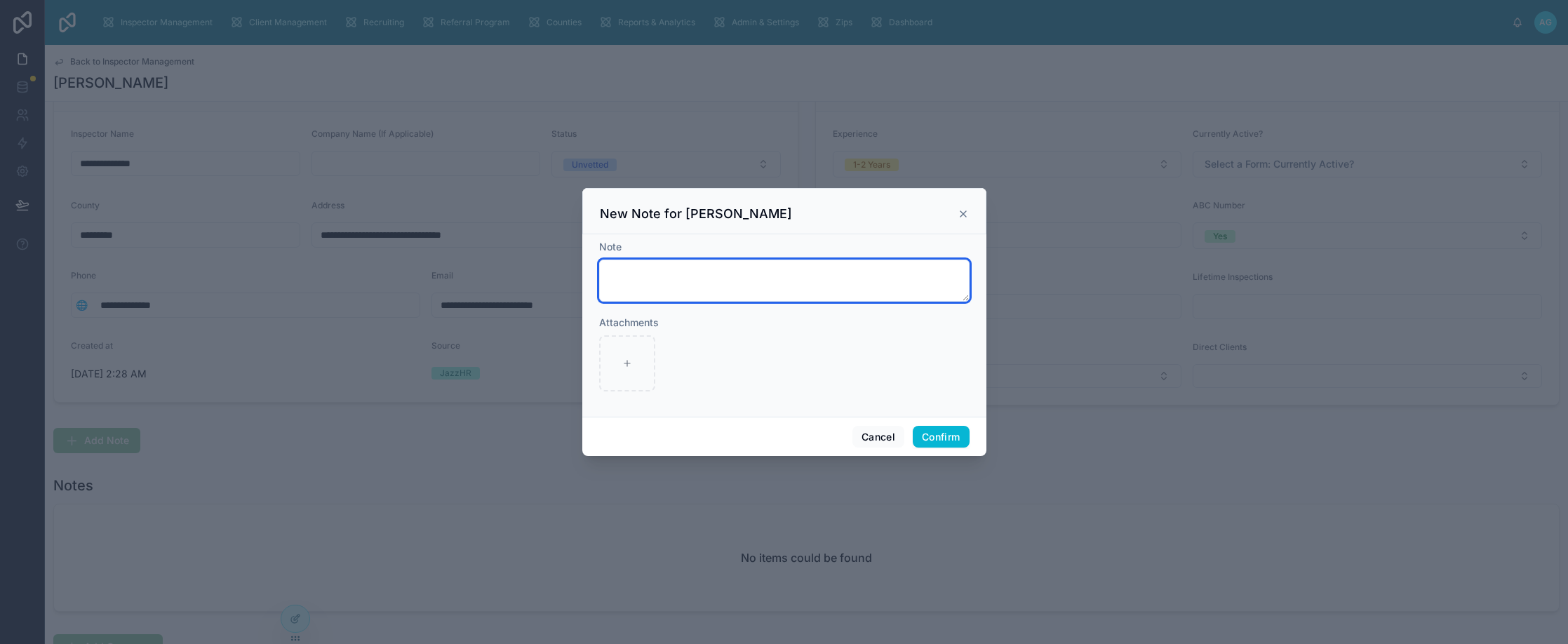
click at [627, 271] on textarea at bounding box center [785, 280] width 371 height 42
type textarea "*"
type textarea "**********"
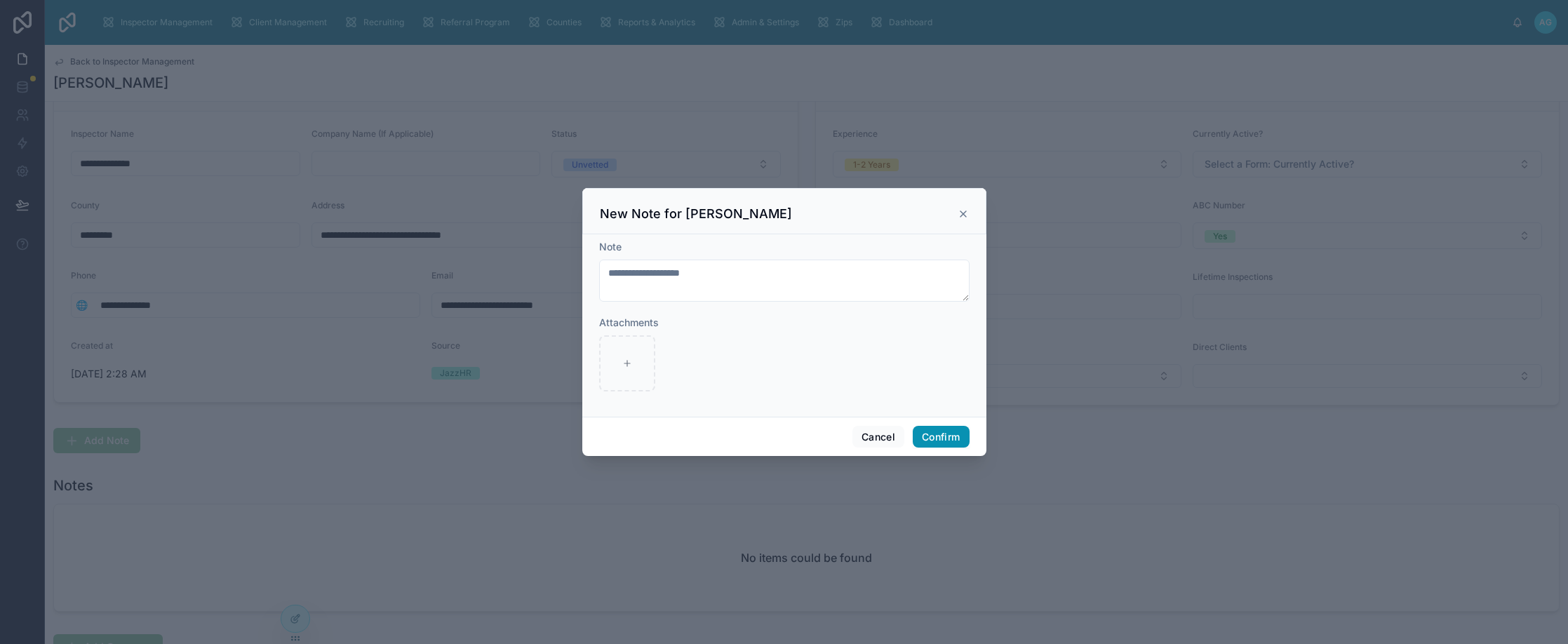
click at [952, 436] on button "Confirm" at bounding box center [941, 436] width 56 height 22
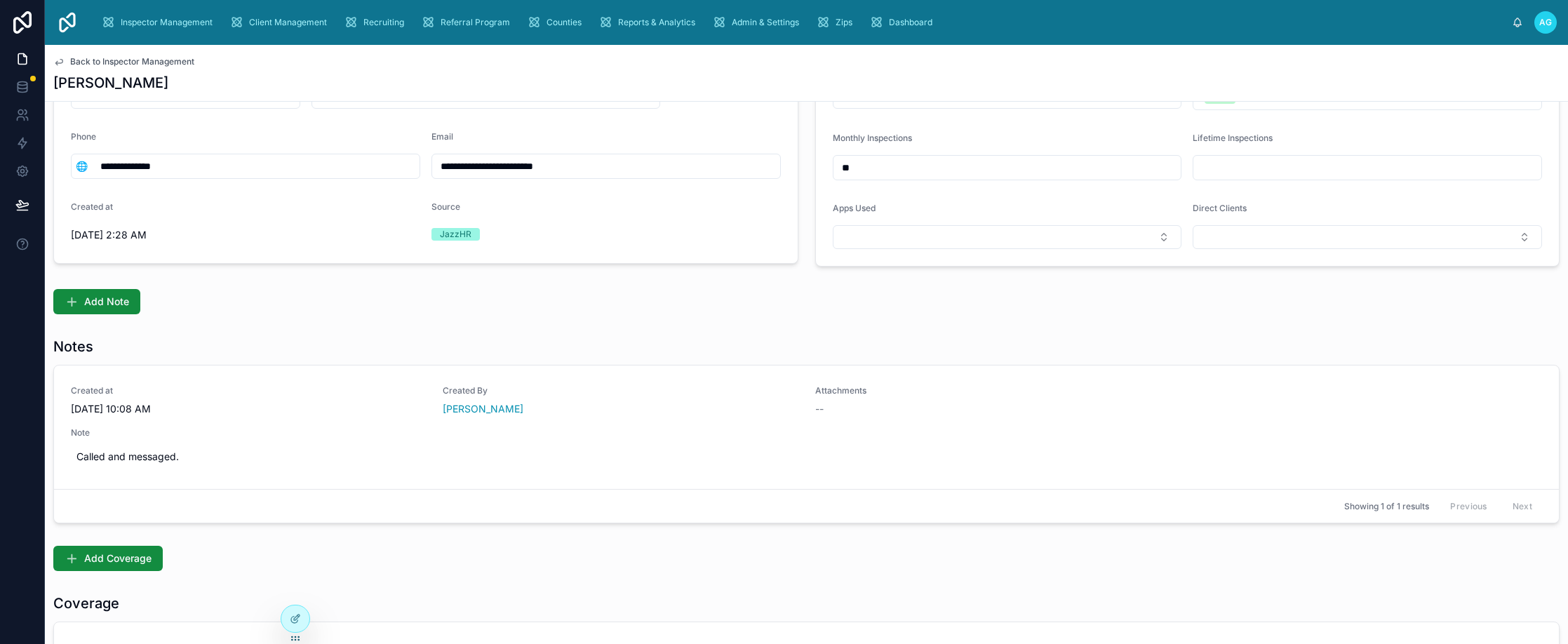
scroll to position [210, 0]
